Goal: Task Accomplishment & Management: Manage account settings

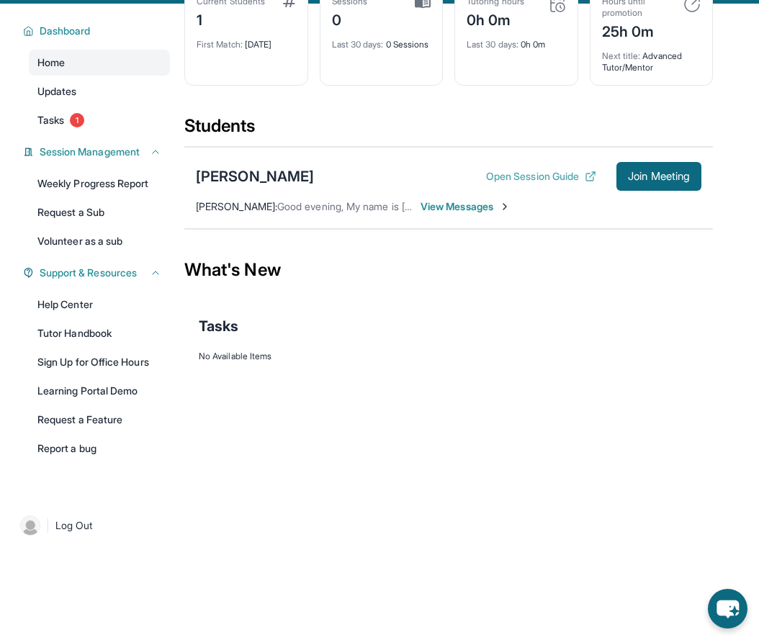
scroll to position [92, 0]
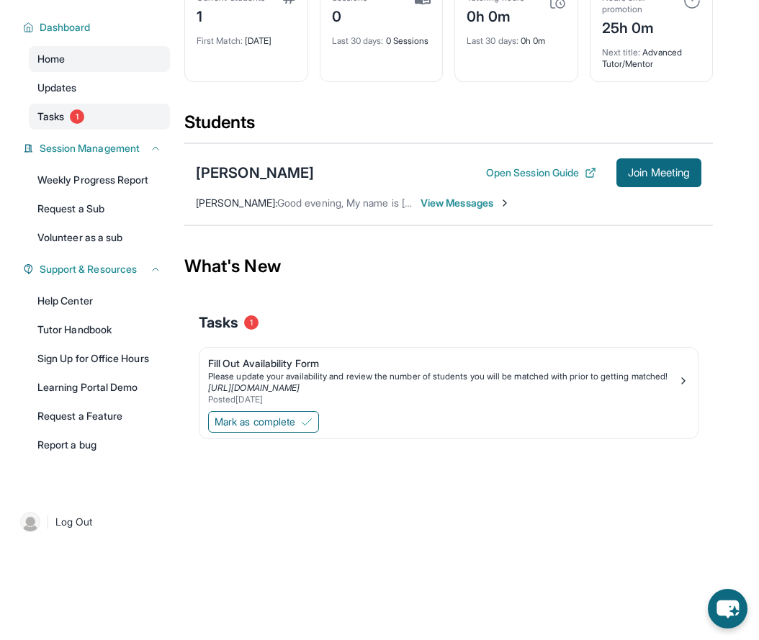
click at [94, 106] on link "Tasks 1" at bounding box center [99, 117] width 141 height 26
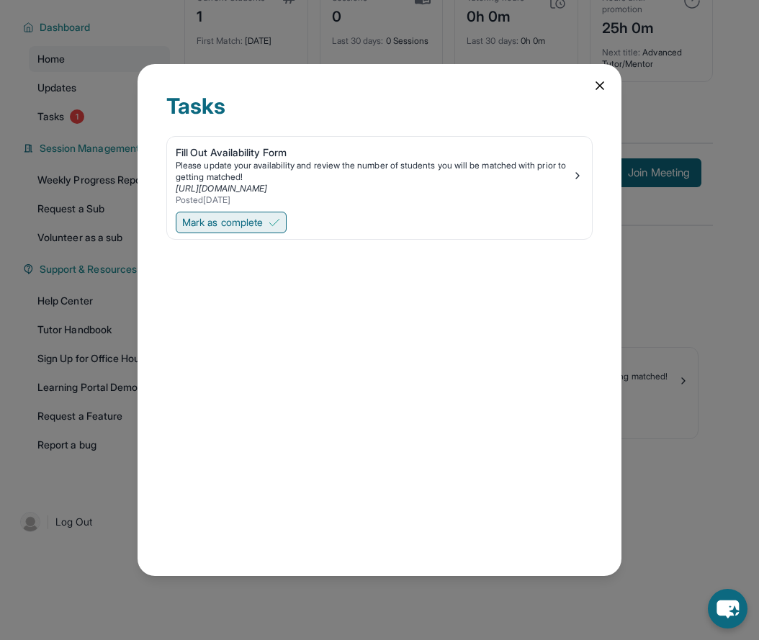
click at [212, 222] on span "Mark as complete" at bounding box center [222, 222] width 81 height 14
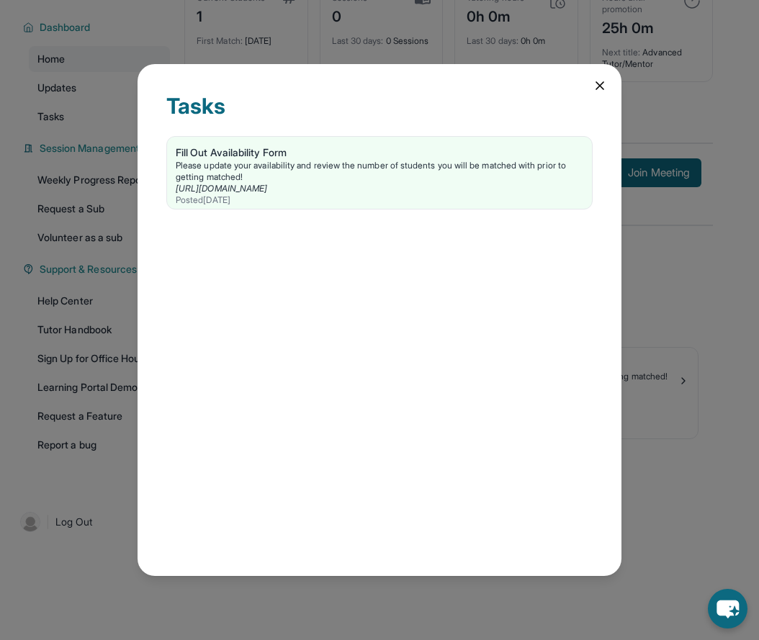
click at [589, 90] on div "Tasks Fill Out Availability Form Please update your availability and review the…" at bounding box center [379, 320] width 484 height 512
click at [592, 90] on icon at bounding box center [599, 85] width 14 height 14
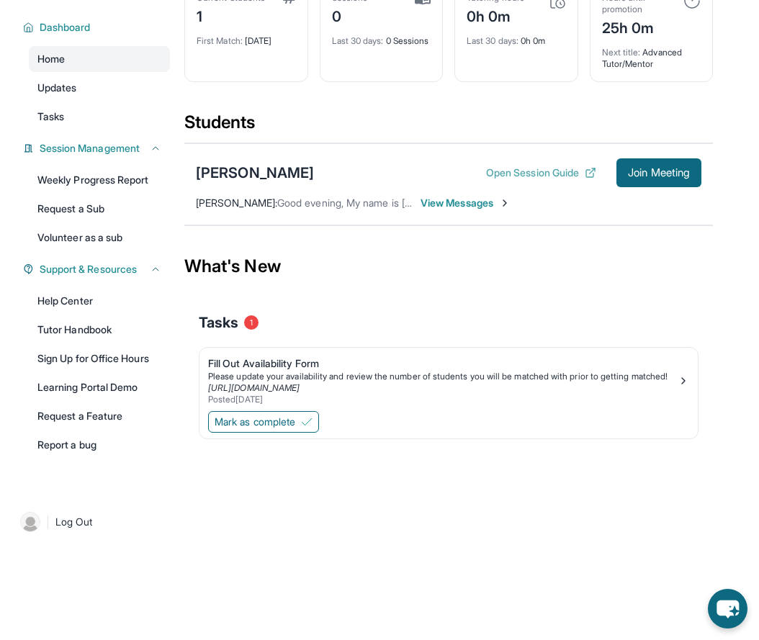
scroll to position [0, 0]
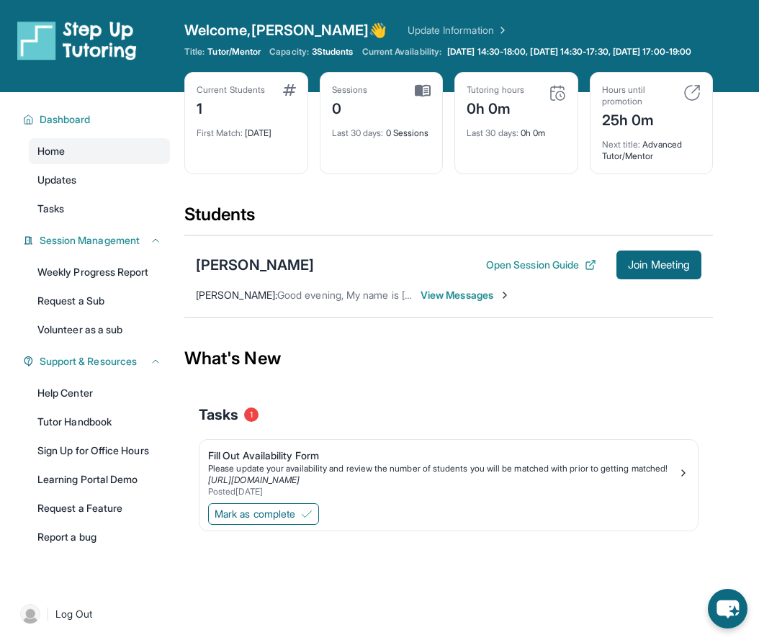
click at [451, 297] on span "View Messages" at bounding box center [465, 295] width 90 height 14
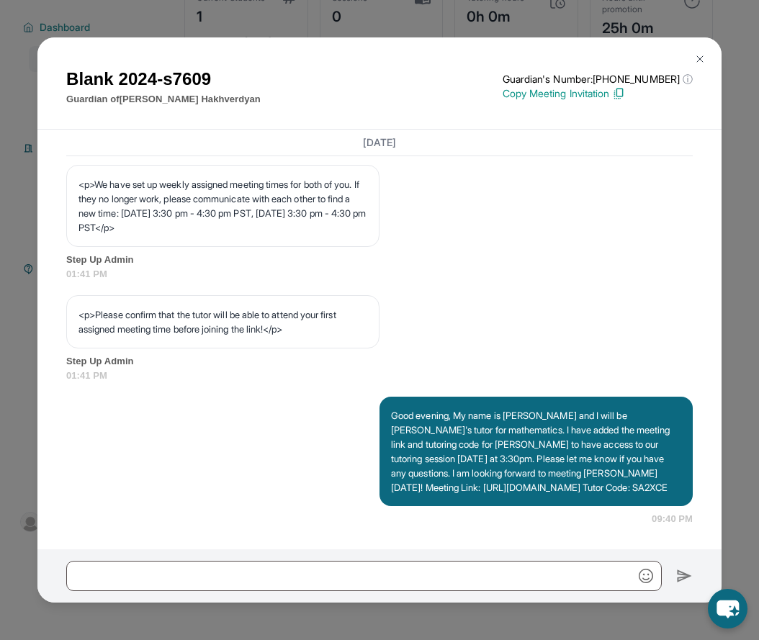
scroll to position [841, 0]
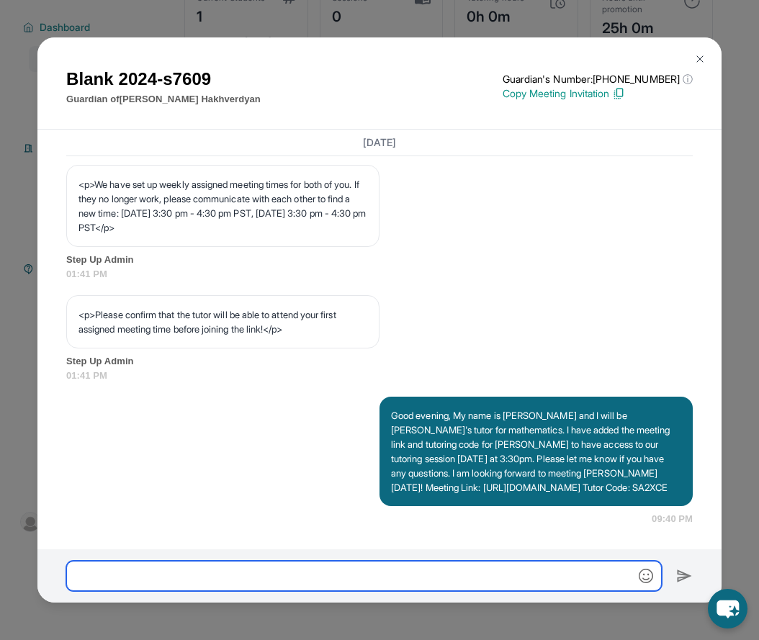
click at [396, 579] on input "text" at bounding box center [363, 576] width 595 height 30
type input "**********"
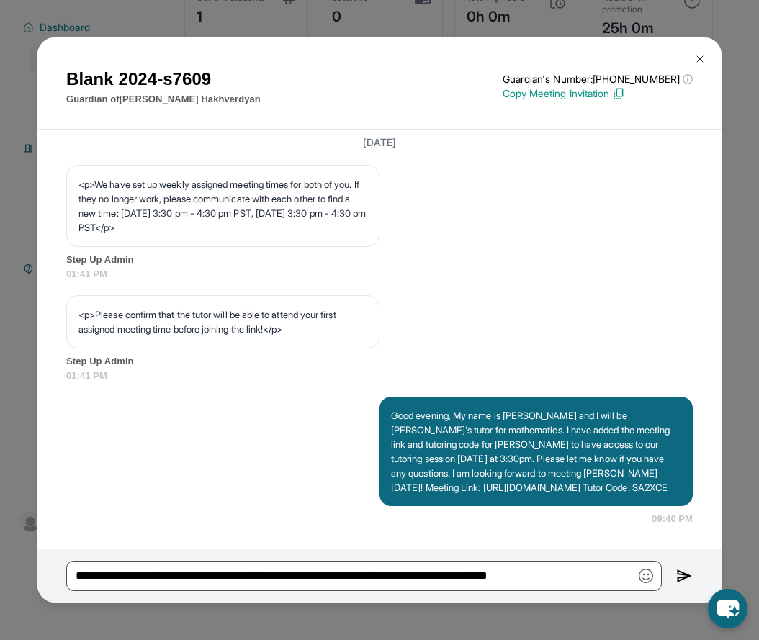
click at [415, 397] on div "Good evening, My name is [PERSON_NAME] and I will be [PERSON_NAME]'s tutor for …" at bounding box center [535, 451] width 313 height 109
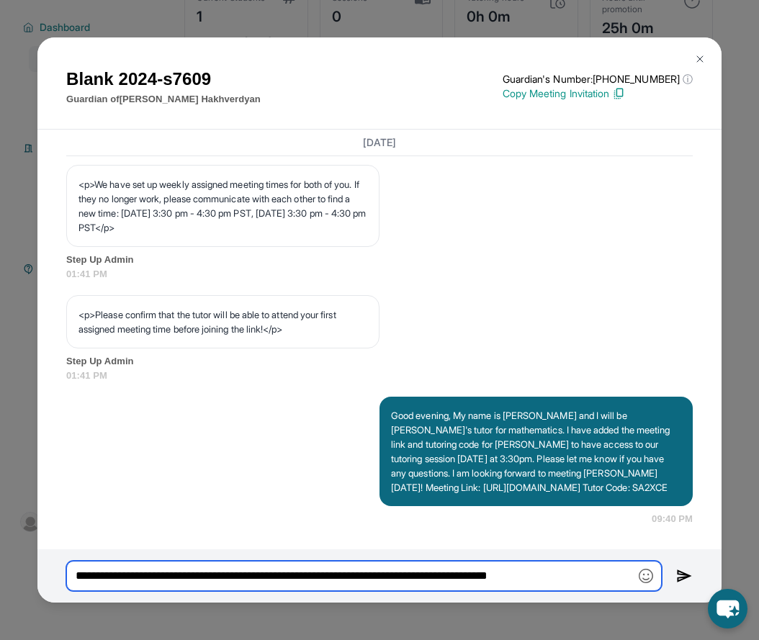
click at [611, 576] on input "**********" at bounding box center [363, 576] width 595 height 30
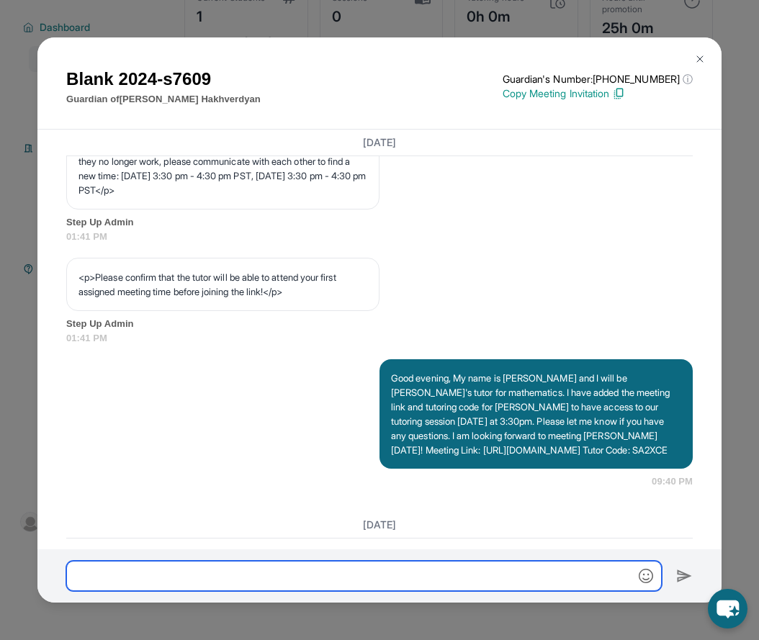
scroll to position [607, 0]
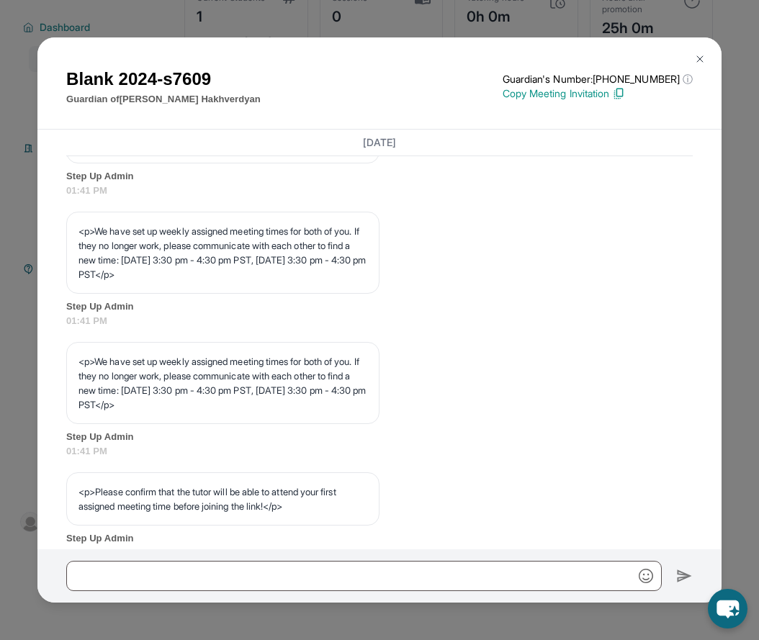
click at [692, 60] on button at bounding box center [699, 59] width 29 height 29
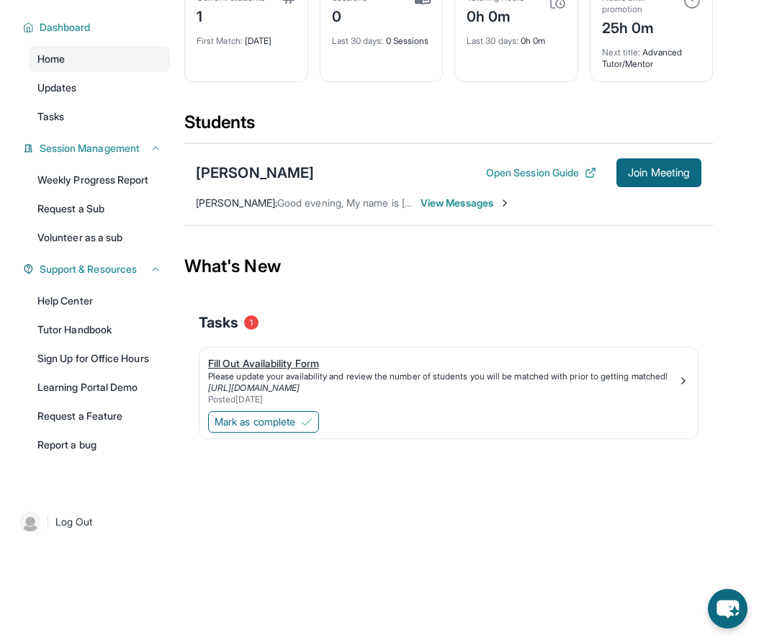
click at [338, 353] on link "Fill Out Availability Form Please update your availability and review the numbe…" at bounding box center [448, 378] width 498 height 60
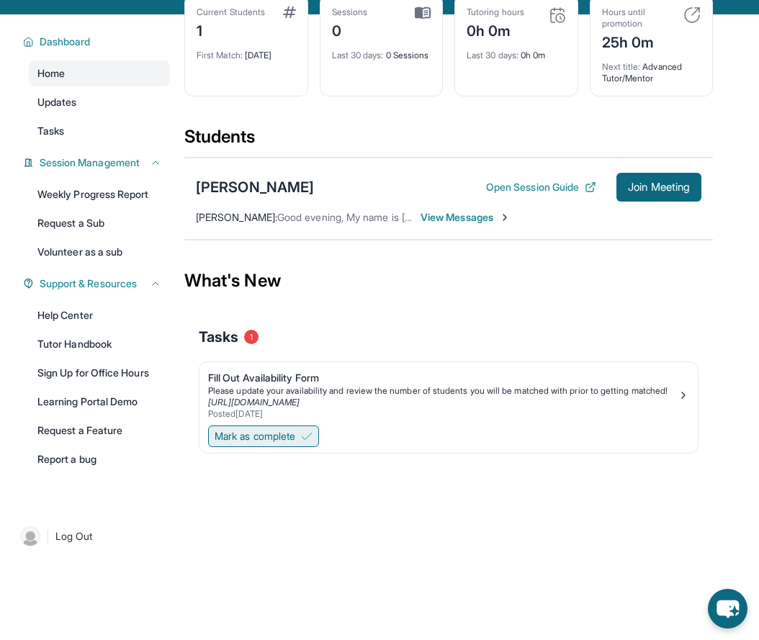
click at [311, 440] on button "Mark as complete" at bounding box center [263, 436] width 111 height 22
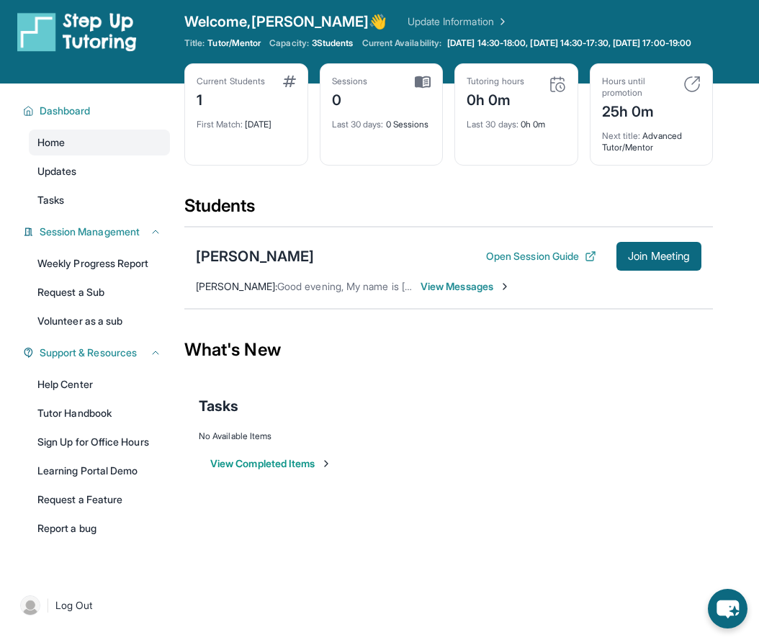
scroll to position [0, 0]
